Goal: Information Seeking & Learning: Check status

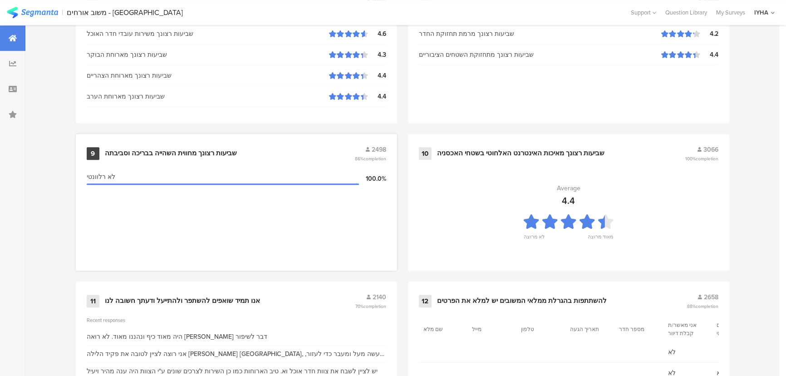
scroll to position [954, 0]
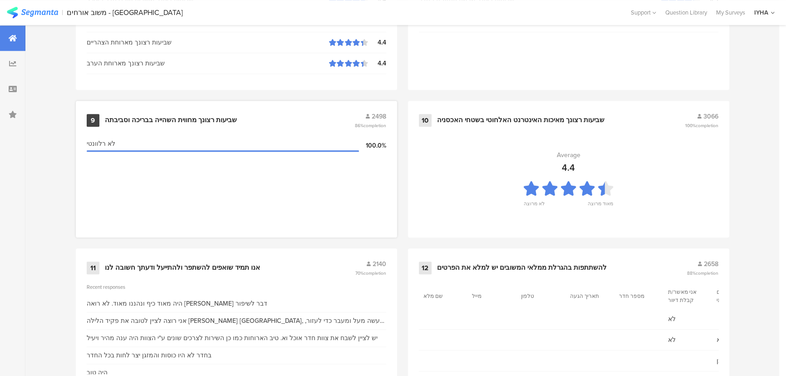
scroll to position [954, 0]
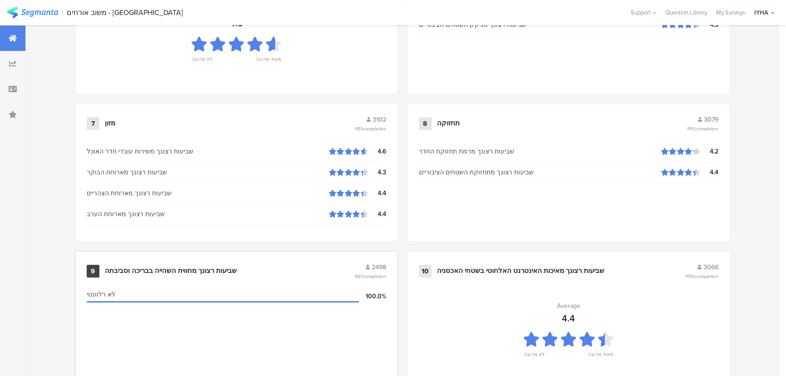
scroll to position [908, 0]
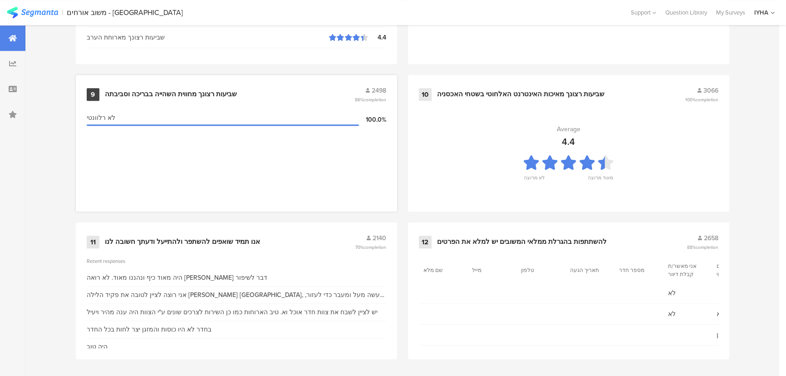
scroll to position [954, 0]
